Goal: Find specific page/section: Find specific page/section

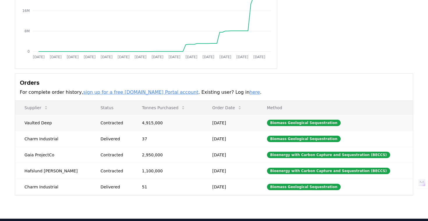
scroll to position [100, 0]
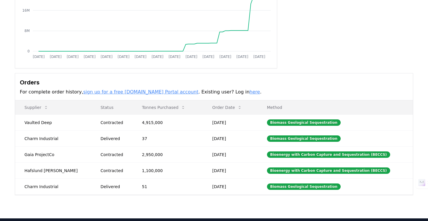
click at [177, 86] on h3 "Orders" at bounding box center [214, 82] width 388 height 9
click at [170, 79] on h3 "Orders" at bounding box center [214, 82] width 388 height 9
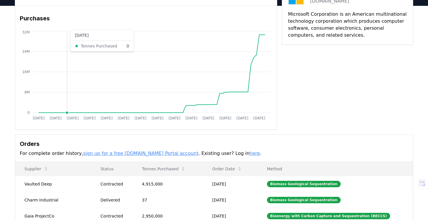
scroll to position [0, 0]
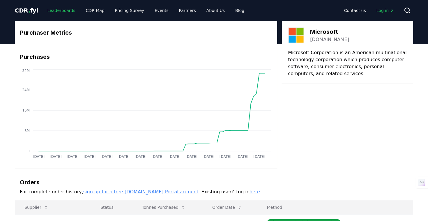
click at [62, 12] on link "Leaderboards" at bounding box center [61, 10] width 37 height 10
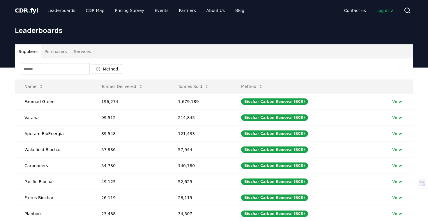
click at [51, 52] on button "Purchasers" at bounding box center [55, 52] width 29 height 14
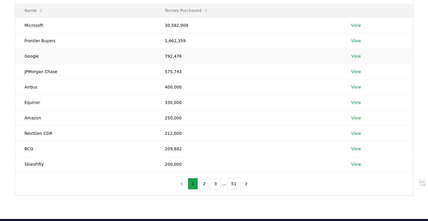
scroll to position [66, 0]
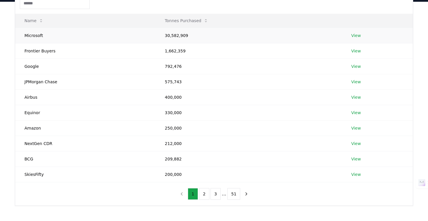
click at [358, 33] on link "View" at bounding box center [356, 36] width 10 height 6
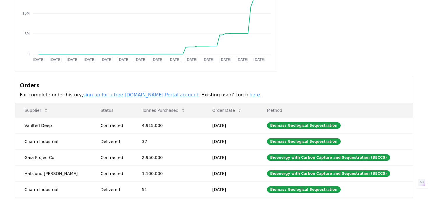
scroll to position [190, 0]
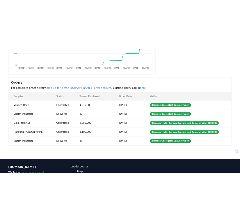
scroll to position [122, 0]
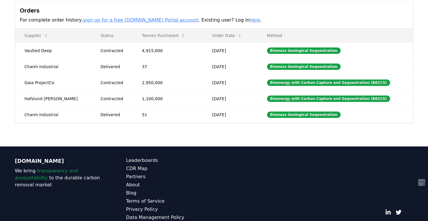
scroll to position [190, 0]
